Goal: Obtain resource: Download file/media

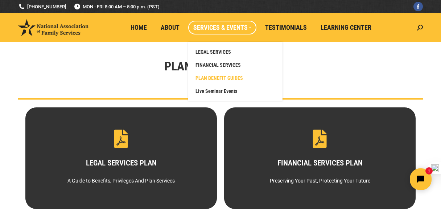
click at [195, 77] on span "PLAN BENEFIT GUIDES" at bounding box center [218, 78] width 47 height 7
click at [195, 53] on span "LEGAL SERVICES" at bounding box center [213, 52] width 36 height 7
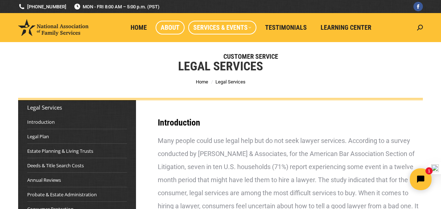
click at [161, 30] on span "About" at bounding box center [170, 28] width 19 height 8
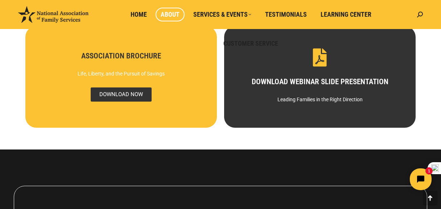
click at [125, 96] on span "DOWNLOAD NOW" at bounding box center [121, 94] width 61 height 14
